Goal: Use online tool/utility: Use online tool/utility

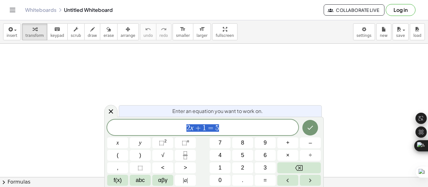
scroll to position [125, 0]
drag, startPoint x: 425, startPoint y: 101, endPoint x: 426, endPoint y: 106, distance: 5.0
click at [426, 106] on div at bounding box center [420, 132] width 11 height 66
click at [25, 182] on button "chevron_right Formulas" at bounding box center [214, 182] width 428 height 10
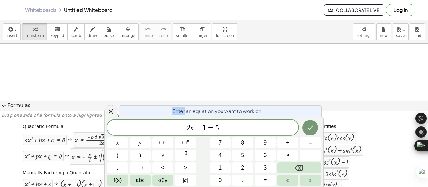
drag, startPoint x: 147, startPoint y: 112, endPoint x: 184, endPoint y: 107, distance: 37.6
click at [184, 107] on div "Enter an equation you want to work on." at bounding box center [220, 111] width 203 height 12
drag, startPoint x: 44, startPoint y: 141, endPoint x: 74, endPoint y: 72, distance: 75.2
click at [158, 69] on div at bounding box center [214, 69] width 428 height 401
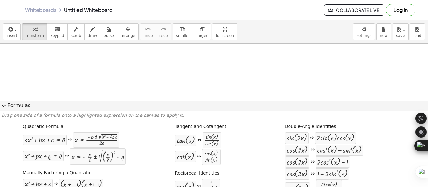
click at [121, 70] on div at bounding box center [214, 69] width 428 height 401
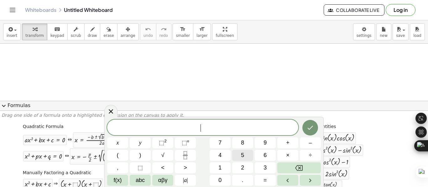
click at [243, 155] on span "5" at bounding box center [242, 155] width 3 height 8
click at [119, 144] on button "x" at bounding box center [117, 143] width 21 height 11
click at [164, 143] on span "⬚" at bounding box center [161, 143] width 5 height 6
click at [311, 145] on span "–" at bounding box center [309, 143] width 3 height 8
click at [245, 144] on button "8" at bounding box center [242, 143] width 21 height 11
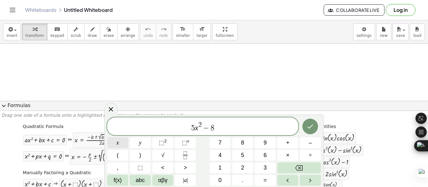
click at [119, 142] on button "x" at bounding box center [117, 143] width 21 height 11
click at [287, 144] on span "+" at bounding box center [287, 143] width 3 height 8
click at [267, 169] on button "3" at bounding box center [264, 168] width 21 height 11
click at [266, 181] on span "=" at bounding box center [264, 181] width 3 height 8
click at [218, 166] on button "1" at bounding box center [219, 168] width 21 height 11
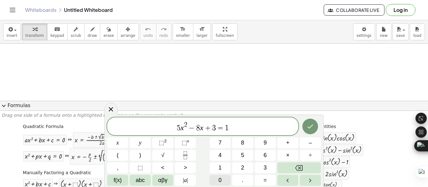
click at [218, 179] on button "0" at bounding box center [219, 180] width 21 height 11
click at [311, 129] on icon "Done" at bounding box center [310, 127] width 8 height 8
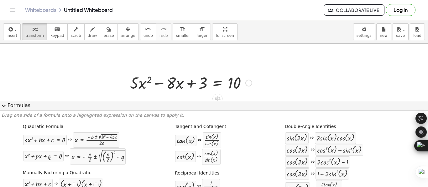
click at [176, 85] on div at bounding box center [191, 82] width 128 height 21
click at [250, 84] on div at bounding box center [248, 83] width 7 height 7
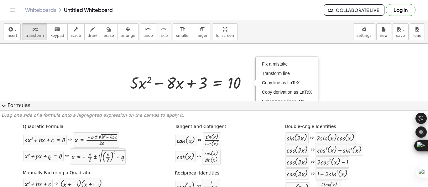
click at [326, 69] on div at bounding box center [214, 69] width 428 height 401
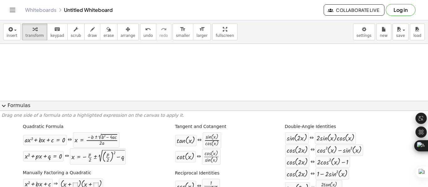
scroll to position [206, 0]
click at [251, 56] on div at bounding box center [191, 51] width 128 height 21
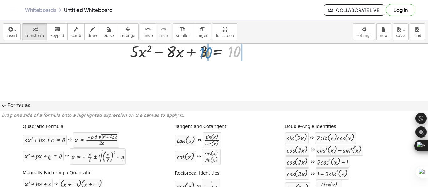
drag, startPoint x: 235, startPoint y: 53, endPoint x: 207, endPoint y: 54, distance: 28.2
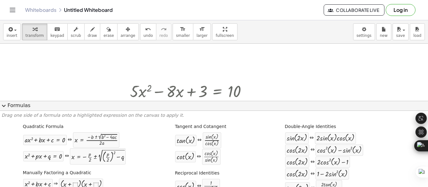
scroll to position [197, 0]
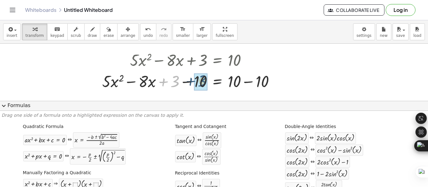
drag, startPoint x: 172, startPoint y: 80, endPoint x: 201, endPoint y: 80, distance: 28.8
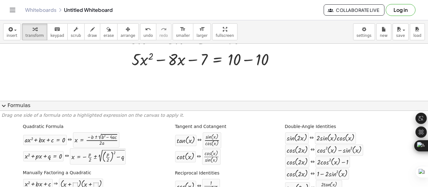
scroll to position [228, 0]
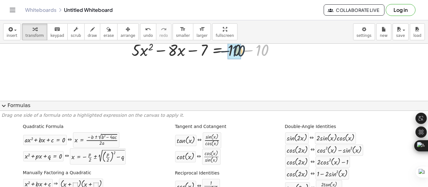
drag, startPoint x: 265, startPoint y: 52, endPoint x: 241, endPoint y: 52, distance: 24.4
click at [241, 52] on div at bounding box center [205, 49] width 156 height 21
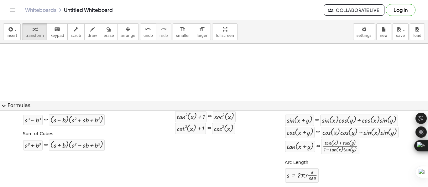
scroll to position [142, 0]
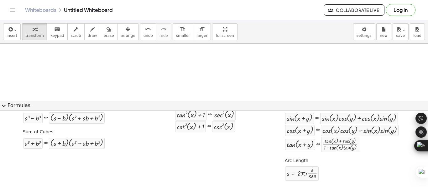
drag, startPoint x: 331, startPoint y: 2, endPoint x: 293, endPoint y: 70, distance: 77.9
